Goal: Find specific page/section: Find specific page/section

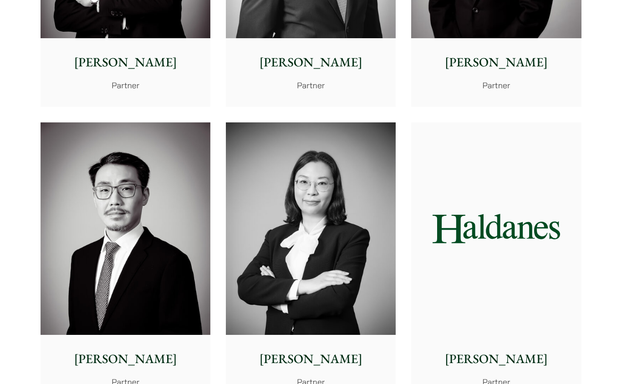
scroll to position [1351, 0]
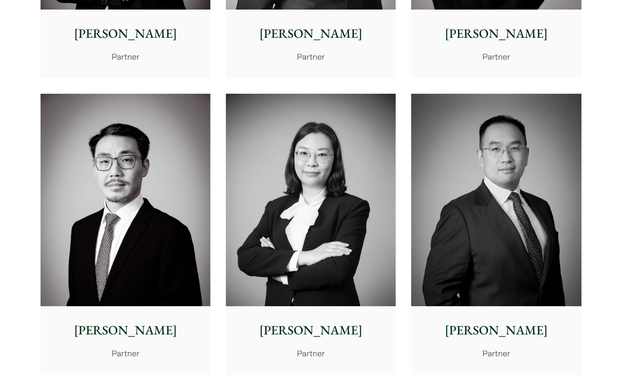
click at [146, 194] on img at bounding box center [126, 200] width 170 height 213
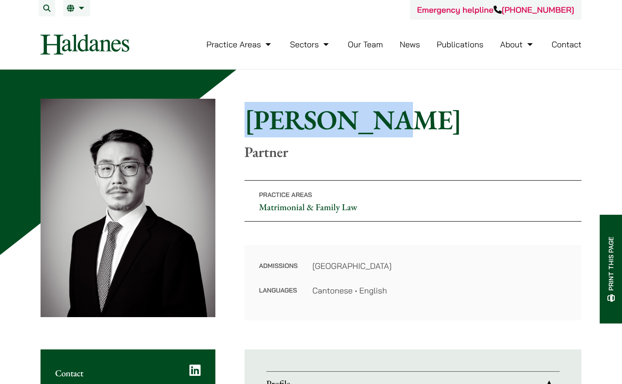
drag, startPoint x: 248, startPoint y: 111, endPoint x: 415, endPoint y: 118, distance: 167.3
click at [415, 118] on h1 "[PERSON_NAME]" at bounding box center [413, 119] width 337 height 33
copy h1 "[PERSON_NAME]"
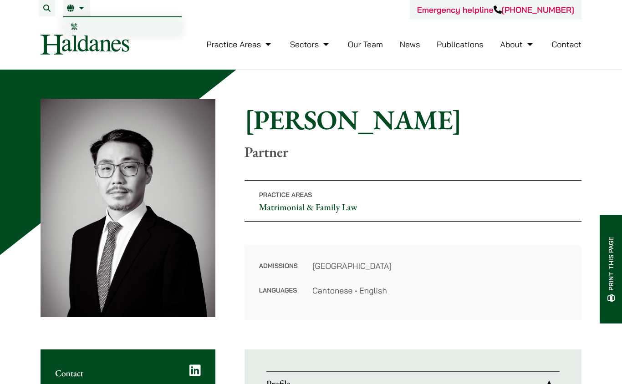
click at [77, 11] on link "EN" at bounding box center [77, 8] width 20 height 7
click at [76, 26] on span "繁" at bounding box center [74, 26] width 7 height 9
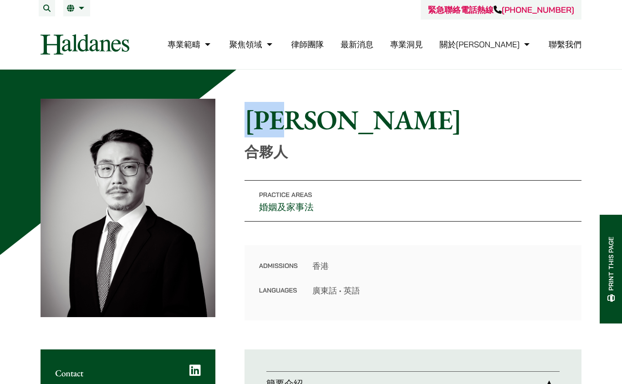
drag, startPoint x: 248, startPoint y: 118, endPoint x: 333, endPoint y: 118, distance: 85.2
click at [332, 118] on h1 "[PERSON_NAME]" at bounding box center [413, 119] width 337 height 33
copy h1 "[PERSON_NAME]"
